Goal: Communication & Community: Answer question/provide support

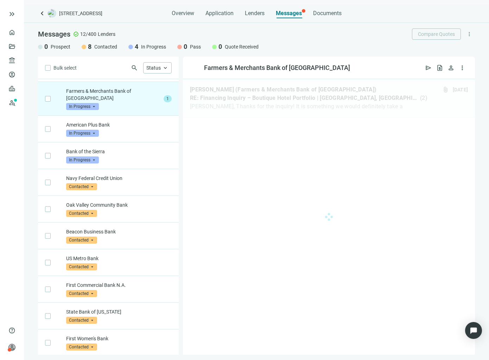
scroll to position [27, 0]
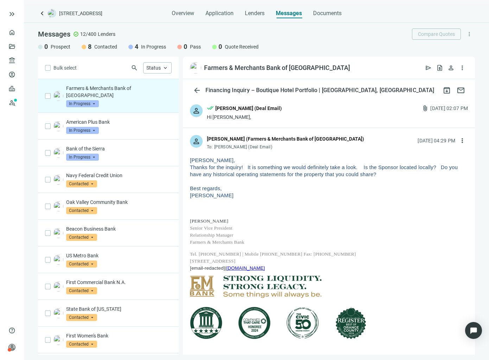
click at [253, 199] on p "Best regards, Rick" at bounding box center [329, 192] width 278 height 14
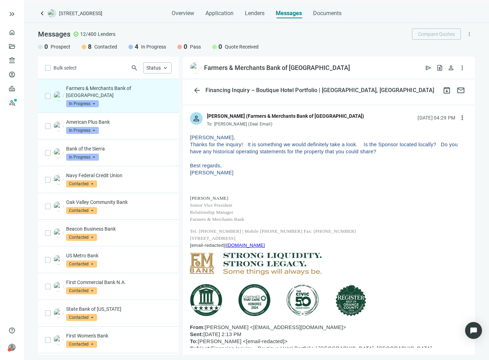
scroll to position [0, 0]
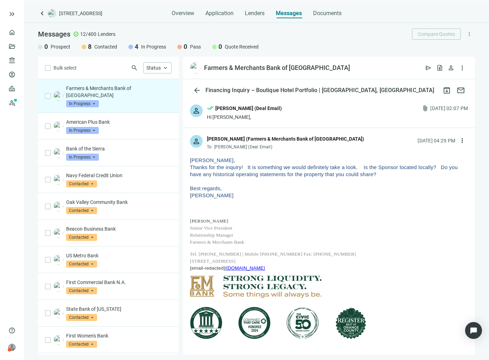
click at [302, 114] on div "person done_all Michael Nassirzadeh (Deal Email) Hi Rick, attach_file 10.06.202…" at bounding box center [329, 112] width 292 height 30
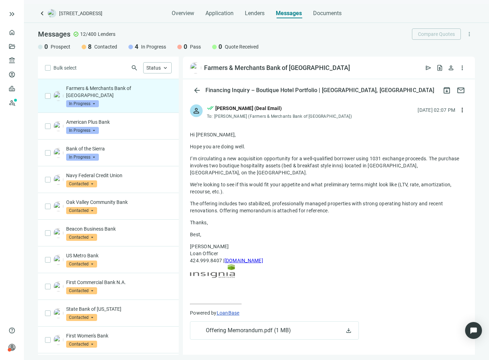
drag, startPoint x: 235, startPoint y: 190, endPoint x: 315, endPoint y: 188, distance: 80.6
click at [288, 182] on p "We’re looking to see if this would fit your appetite and what preliminary terms…" at bounding box center [329, 188] width 278 height 14
click at [324, 186] on p "We’re looking to see if this would fit your appetite and what preliminary terms…" at bounding box center [329, 188] width 278 height 14
drag, startPoint x: 318, startPoint y: 191, endPoint x: 312, endPoint y: 184, distance: 10.0
click at [312, 184] on p "We’re looking to see if this would fit your appetite and what preliminary terms…" at bounding box center [329, 188] width 278 height 14
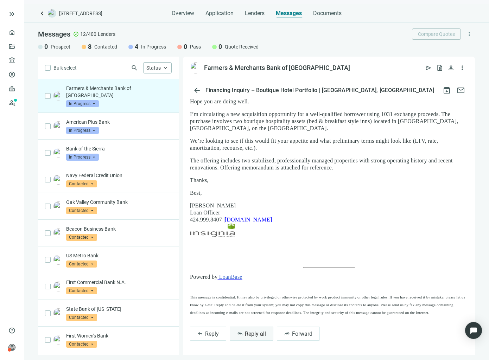
click at [251, 335] on span "Reply all" at bounding box center [255, 333] width 21 height 7
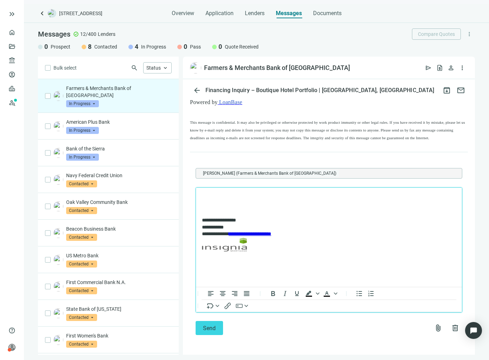
scroll to position [709, 0]
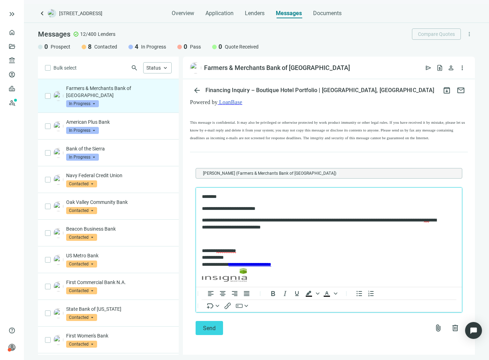
click at [382, 221] on p "**********" at bounding box center [323, 224] width 242 height 14
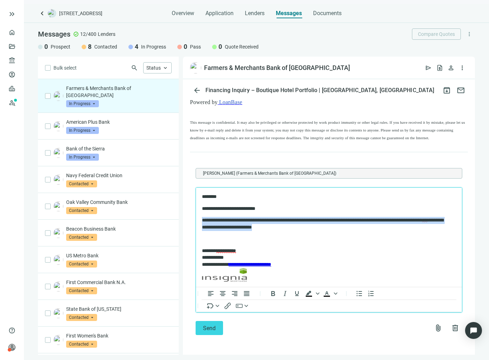
drag, startPoint x: 330, startPoint y: 229, endPoint x: 189, endPoint y: 216, distance: 141.9
click at [196, 216] on html "**********" at bounding box center [329, 239] width 266 height 102
copy p "**********"
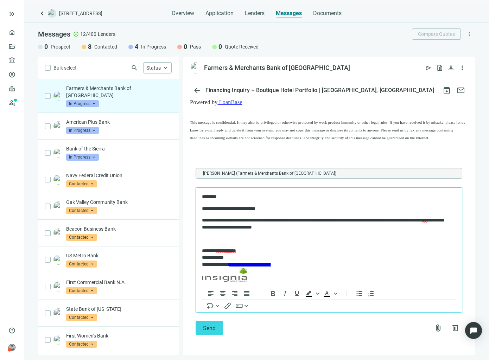
click at [224, 242] on p "Rich Text Area. Press ALT-0 for help." at bounding box center [329, 239] width 254 height 7
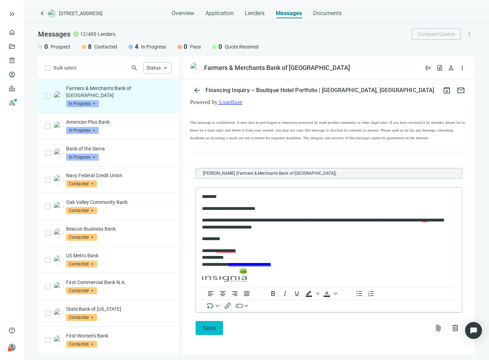
click at [211, 323] on button "Send" at bounding box center [208, 328] width 27 height 14
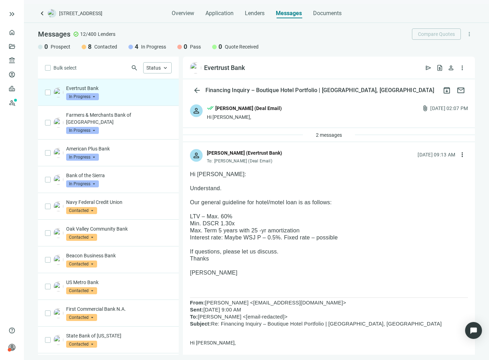
drag, startPoint x: 192, startPoint y: 202, endPoint x: 292, endPoint y: 274, distance: 123.5
click at [308, 115] on div "person done_all [PERSON_NAME] (Deal Email) Hi [PERSON_NAME], attach_file [DATE]…" at bounding box center [329, 112] width 292 height 30
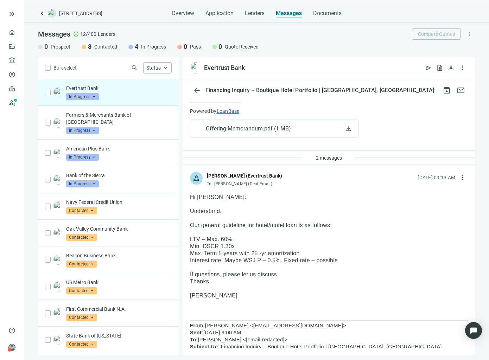
scroll to position [211, 0]
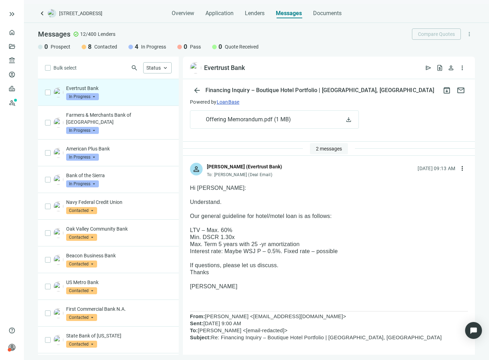
click at [325, 146] on span "2 messages" at bounding box center [329, 149] width 26 height 6
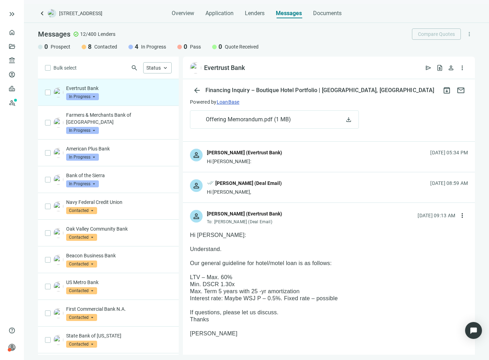
click at [276, 166] on div "person [PERSON_NAME] (Evertrust Bank) Hi [PERSON_NAME]: [DATE] 05:34 PM" at bounding box center [329, 157] width 292 height 30
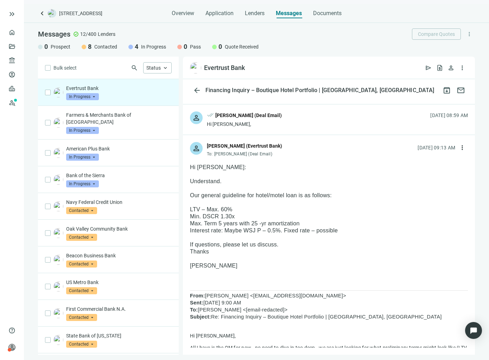
scroll to position [703, 0]
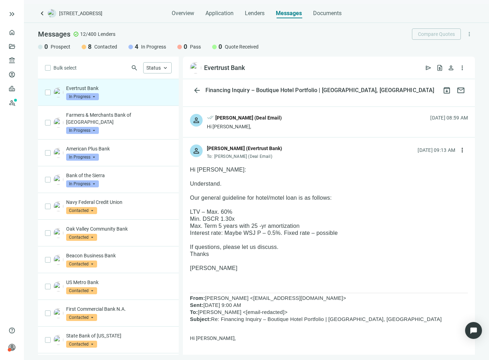
drag, startPoint x: 189, startPoint y: 200, endPoint x: 293, endPoint y: 251, distance: 115.7
click at [351, 175] on p at bounding box center [329, 176] width 278 height 7
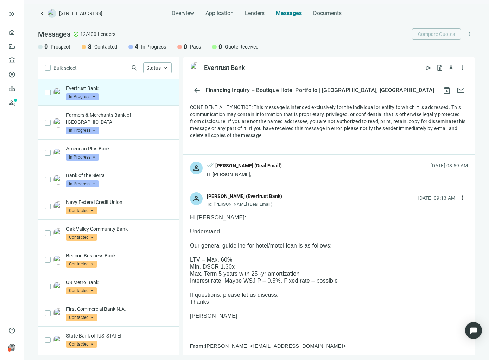
scroll to position [492, 0]
